Goal: Find specific page/section: Find specific page/section

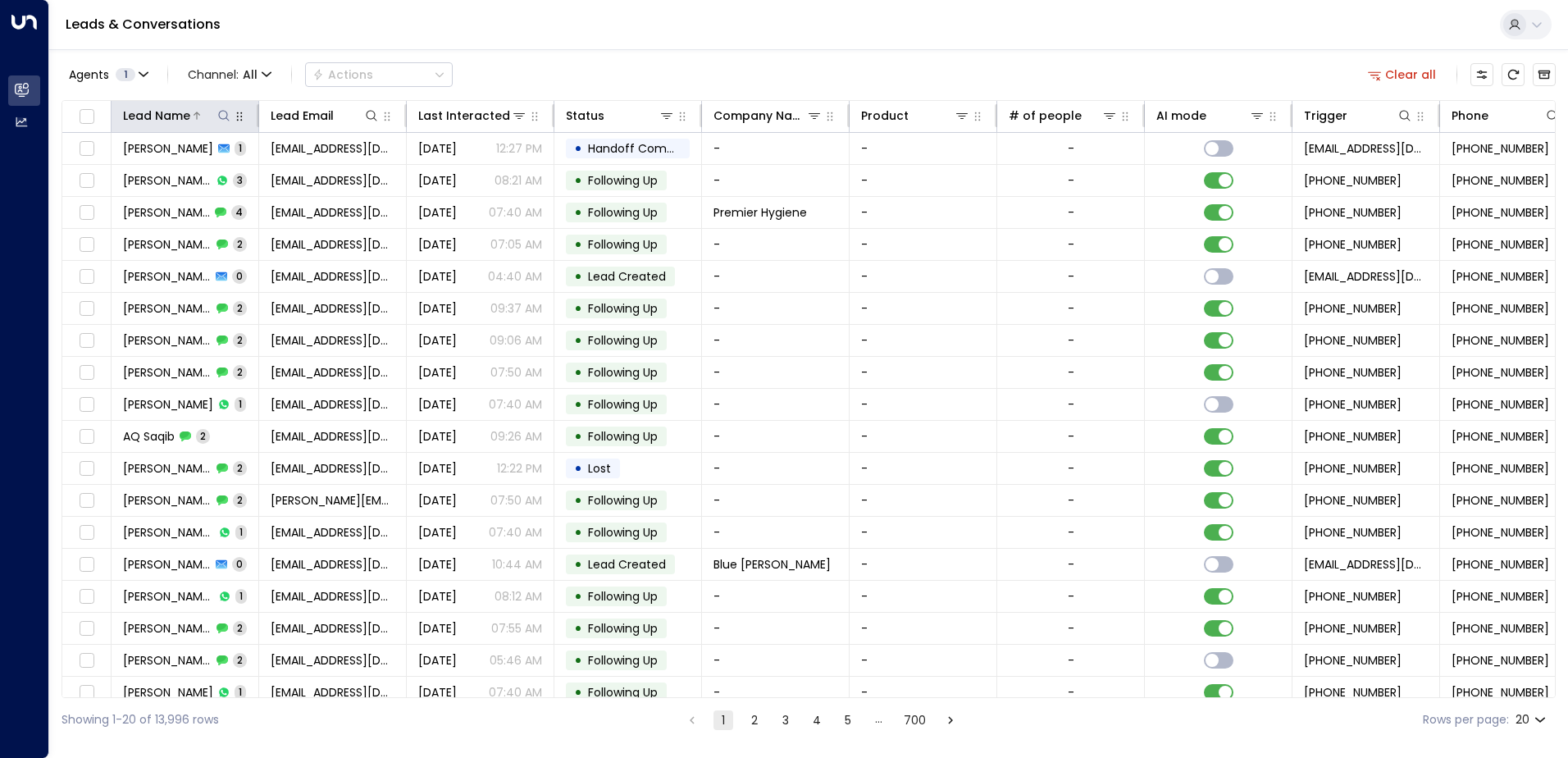
drag, startPoint x: 791, startPoint y: 26, endPoint x: 225, endPoint y: 120, distance: 573.8
click at [225, 120] on icon at bounding box center [223, 115] width 13 height 13
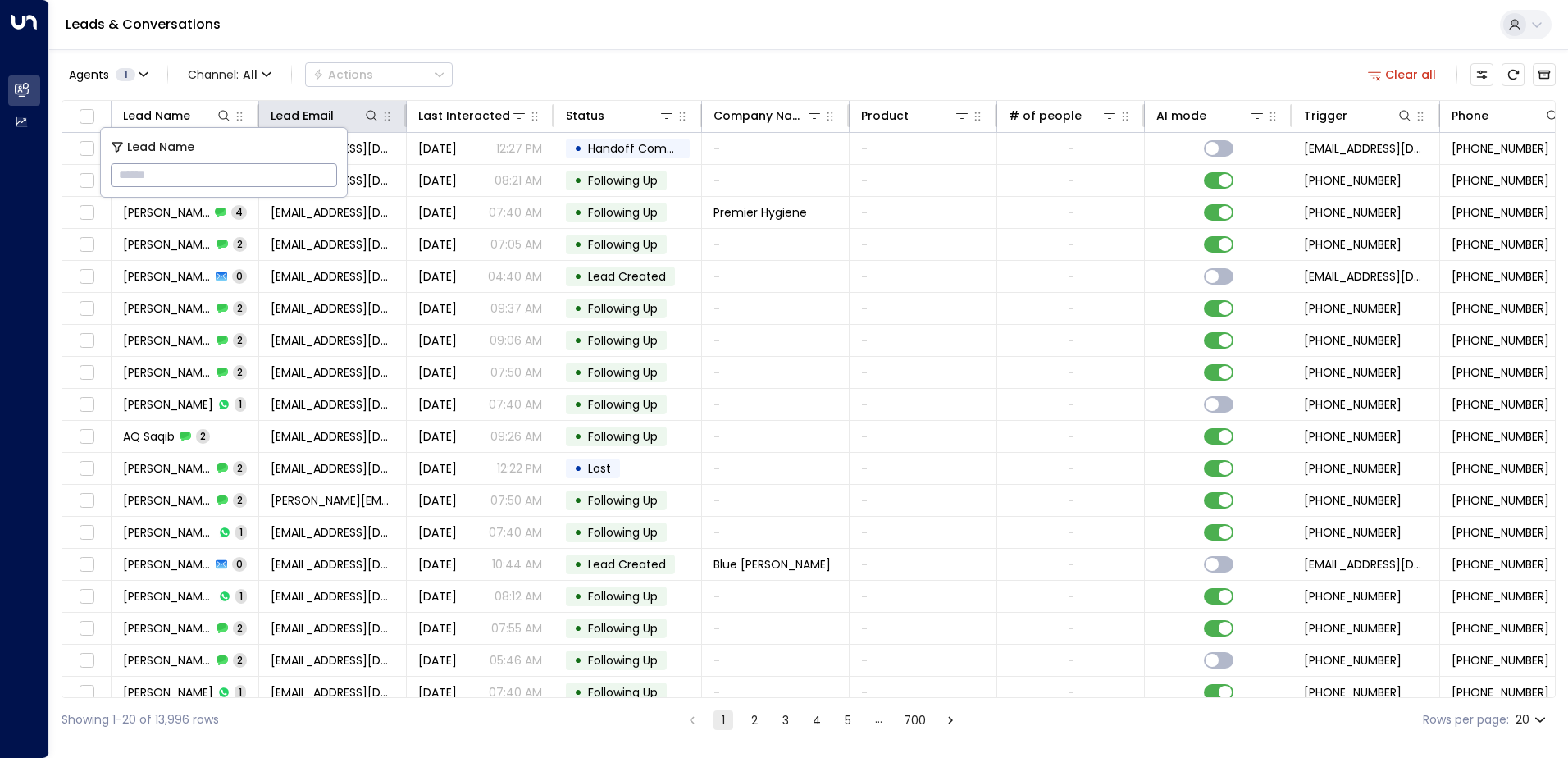
type input "*"
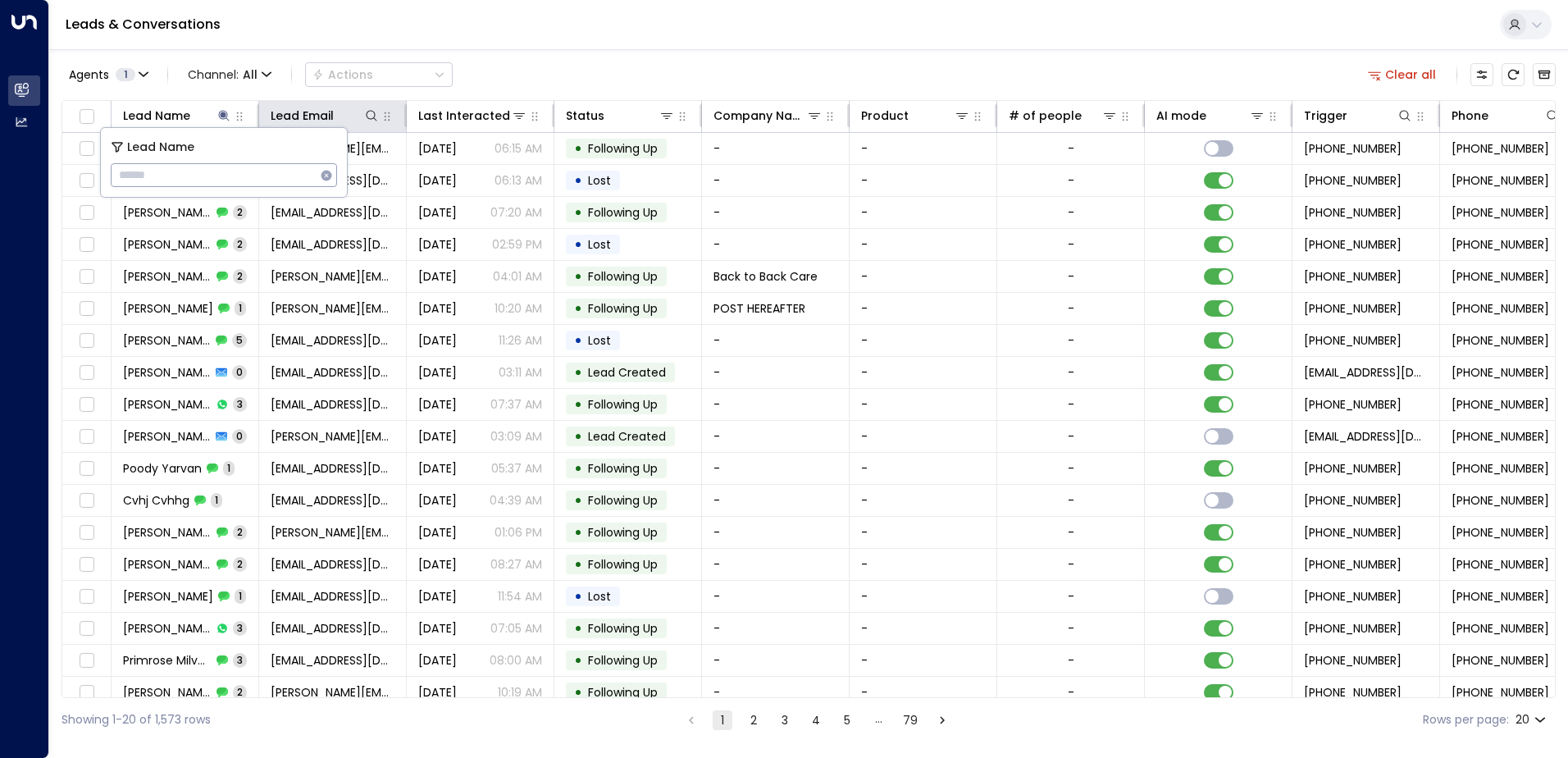
type input "**********"
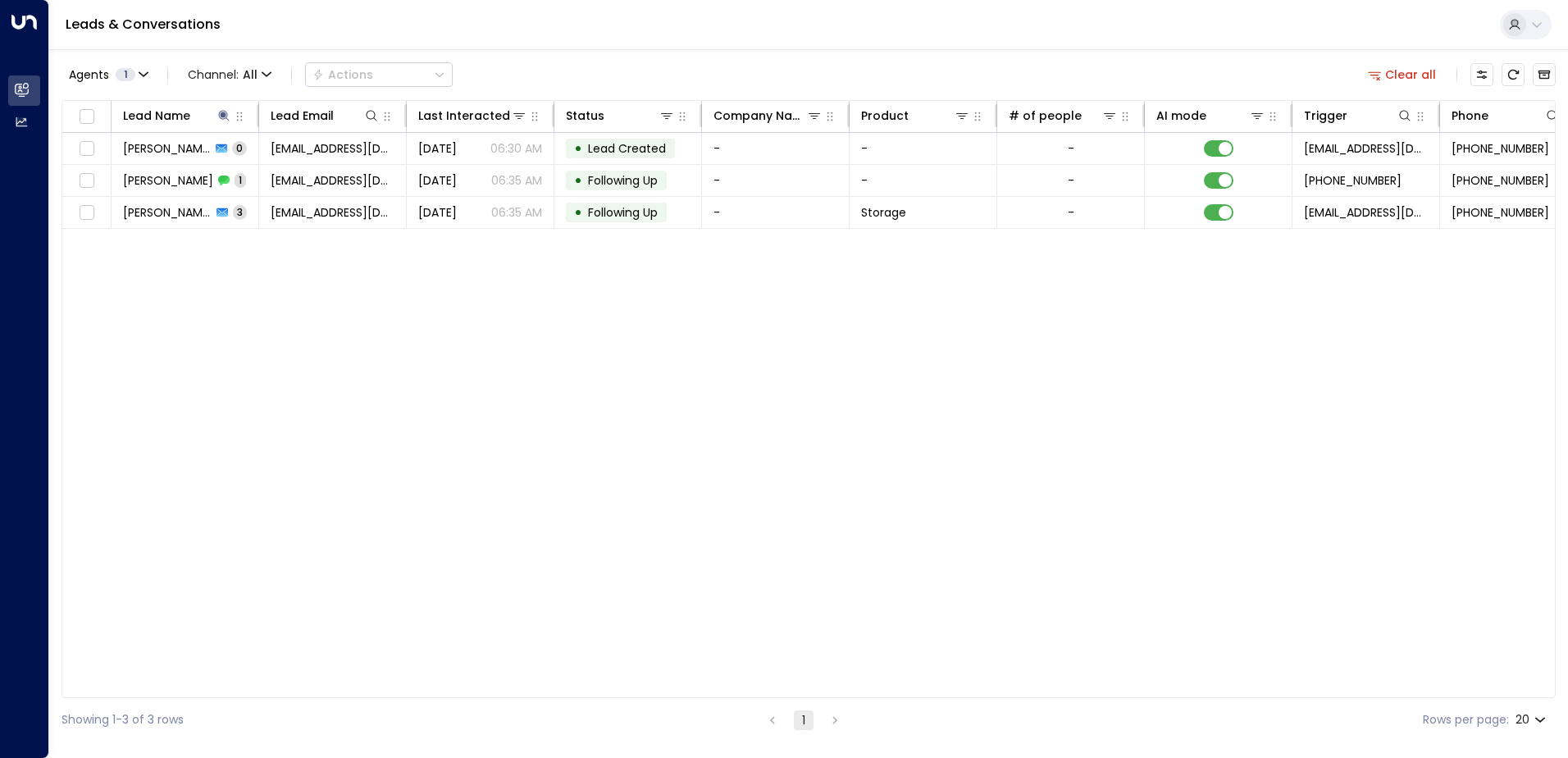
click at [407, 363] on div "Lead Name Lead Email Last Interacted Status Company Name Product # of people AI…" at bounding box center [808, 399] width 1494 height 598
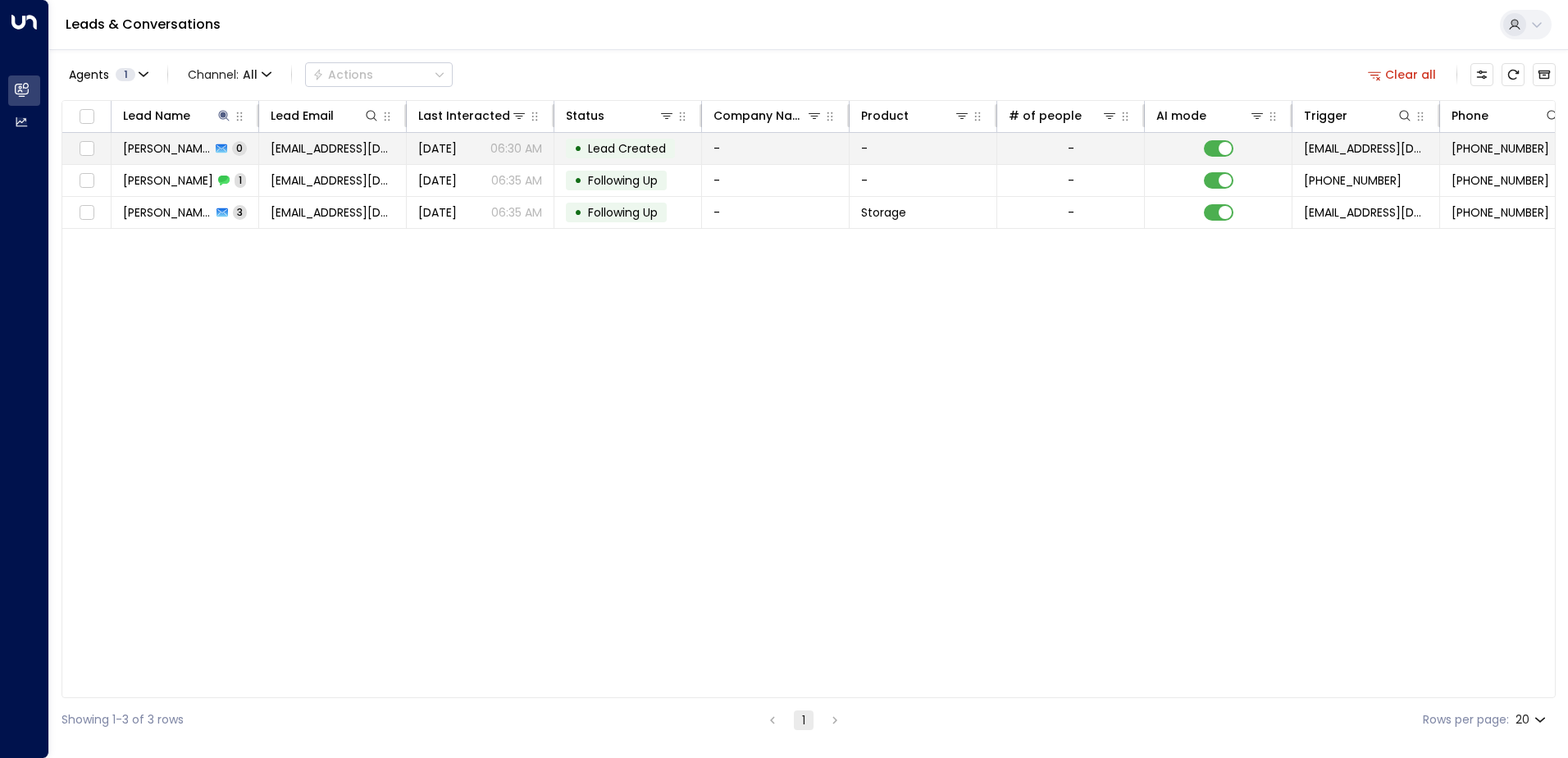
click at [297, 157] on td "[EMAIL_ADDRESS][DOMAIN_NAME]" at bounding box center [332, 148] width 148 height 31
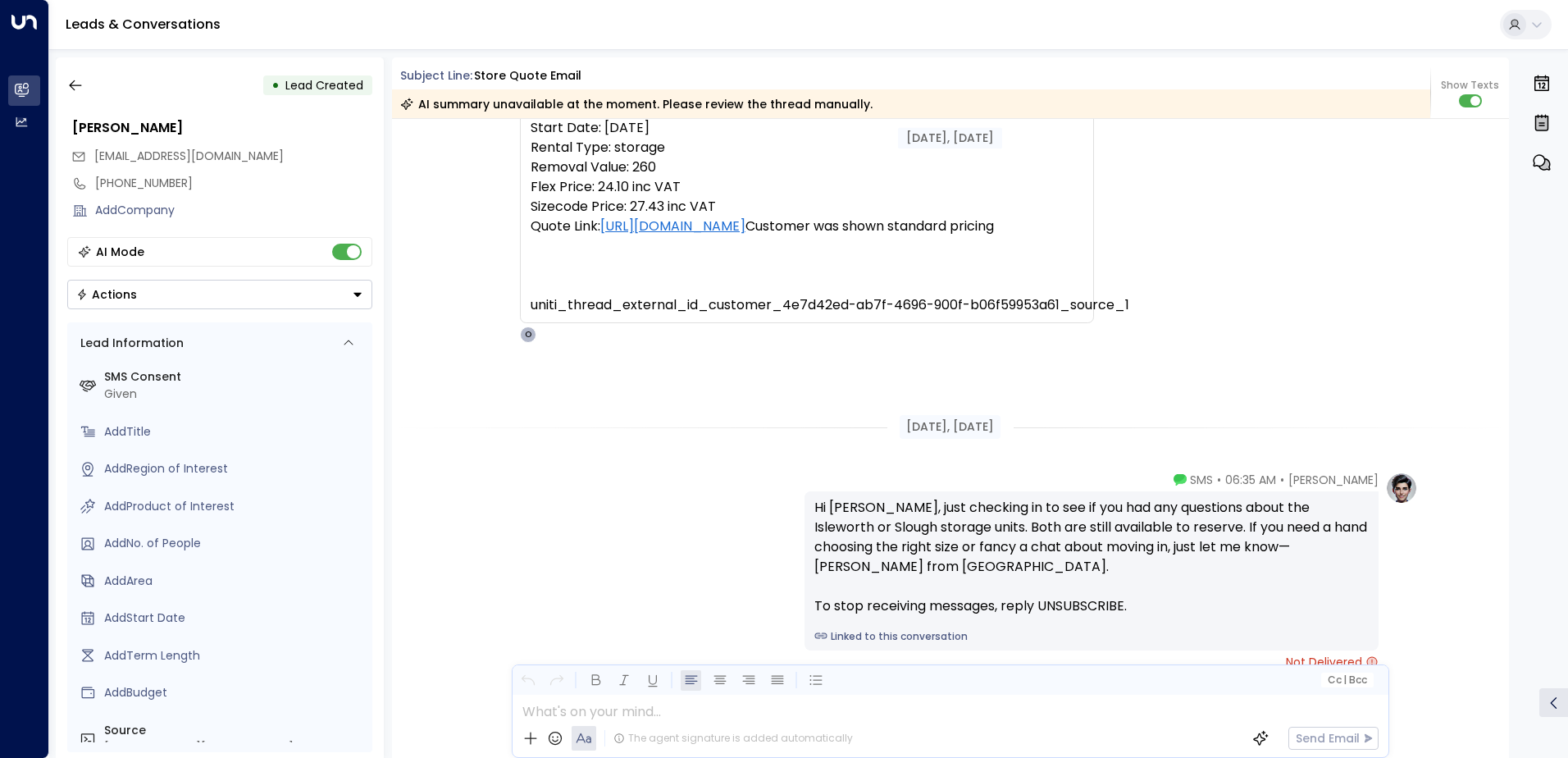
scroll to position [394, 0]
